Goal: Find specific page/section: Find specific page/section

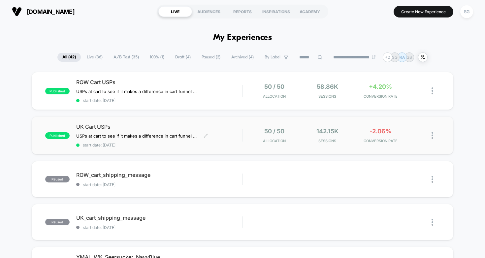
click at [162, 124] on span "UK Cart USPs" at bounding box center [159, 126] width 166 height 7
click at [205, 81] on span "ROW Cart USPs" at bounding box center [159, 82] width 166 height 7
click at [208, 130] on span "UK Cart USPs" at bounding box center [159, 126] width 166 height 7
